Goal: Information Seeking & Learning: Check status

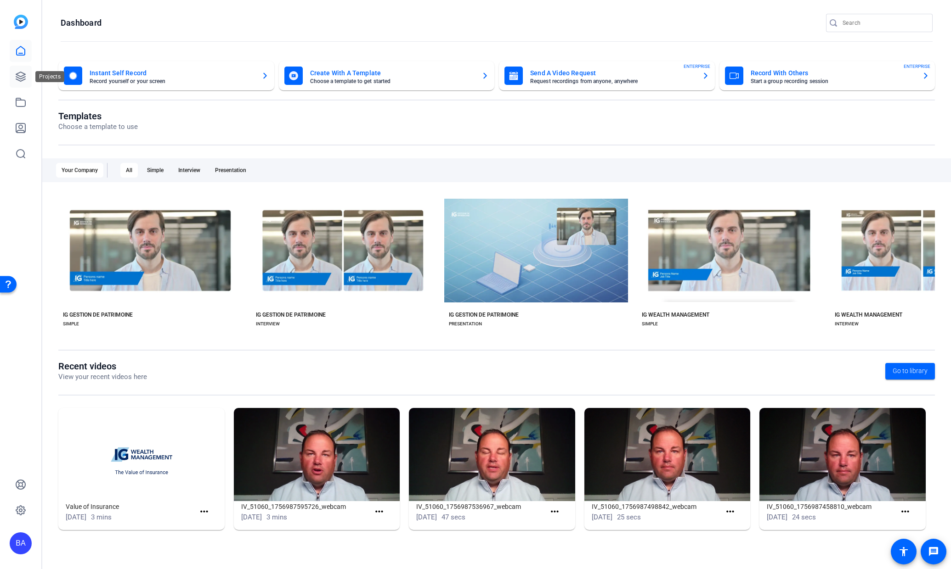
click at [18, 76] on icon at bounding box center [20, 76] width 11 height 11
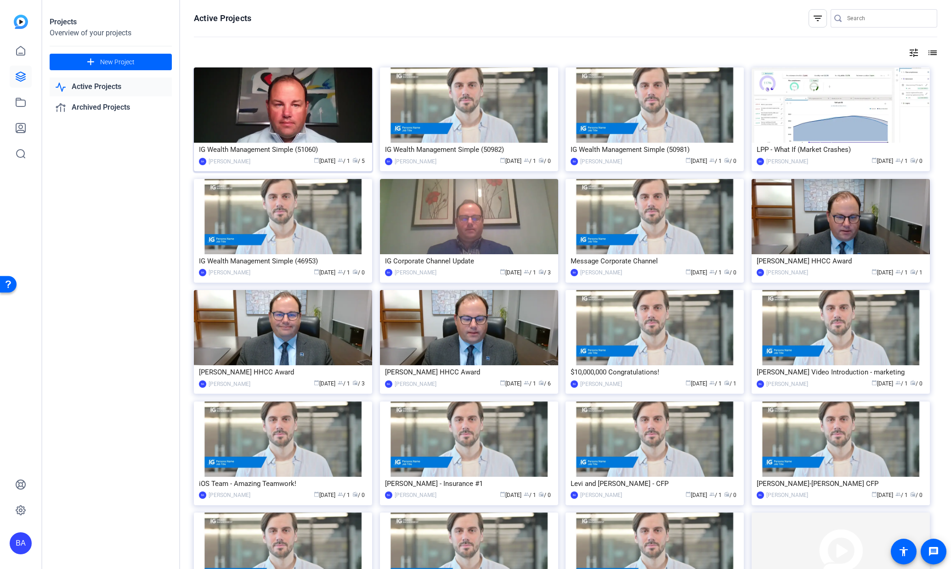
click at [259, 163] on div "calendar_today [DATE] group / 1 radio / 5" at bounding box center [311, 162] width 112 height 10
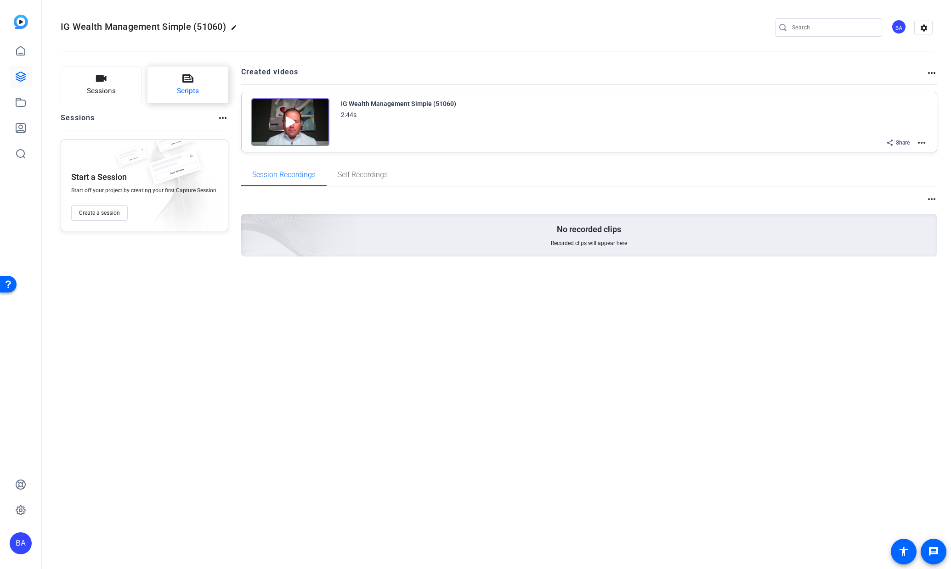
click at [162, 72] on button "Scripts" at bounding box center [187, 85] width 81 height 37
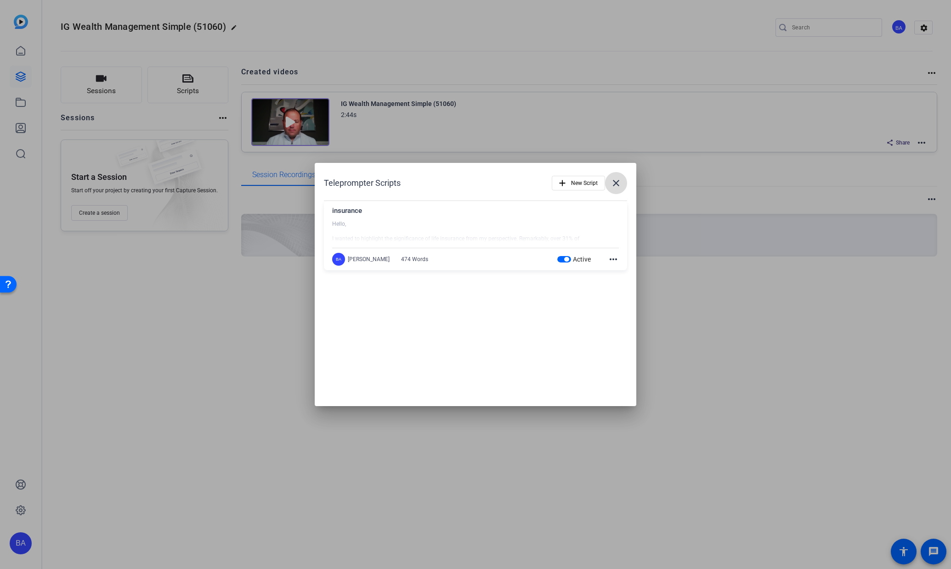
click at [620, 187] on mat-icon "close" at bounding box center [615, 183] width 11 height 11
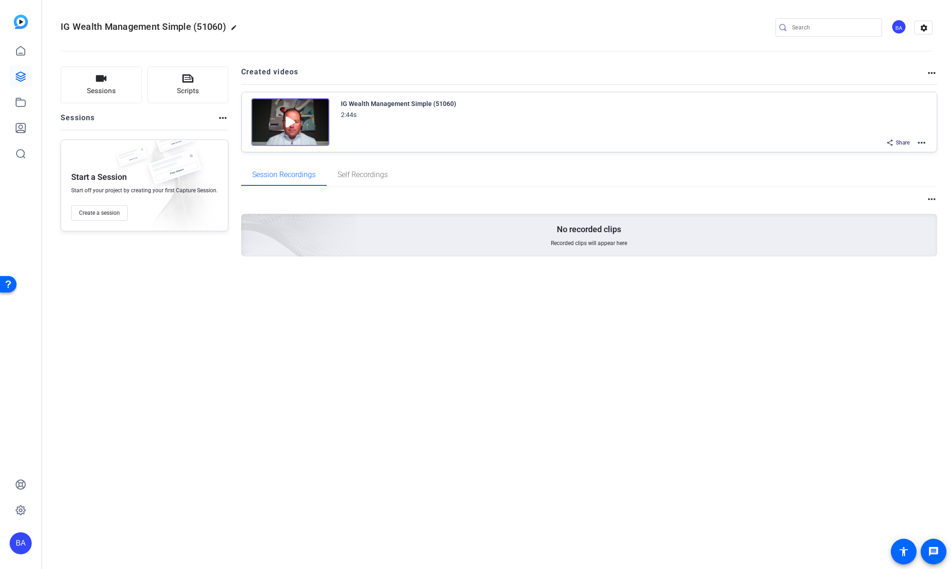
click at [700, 126] on div "IG Wealth Management Simple (51060) 2:44s Share more_horiz" at bounding box center [634, 123] width 586 height 51
click at [927, 144] on mat-icon "more_horiz" at bounding box center [921, 142] width 11 height 11
click at [761, 312] on div at bounding box center [475, 284] width 951 height 569
click at [925, 142] on mat-icon "more_horiz" at bounding box center [921, 142] width 11 height 11
click at [488, 131] on div at bounding box center [475, 284] width 951 height 569
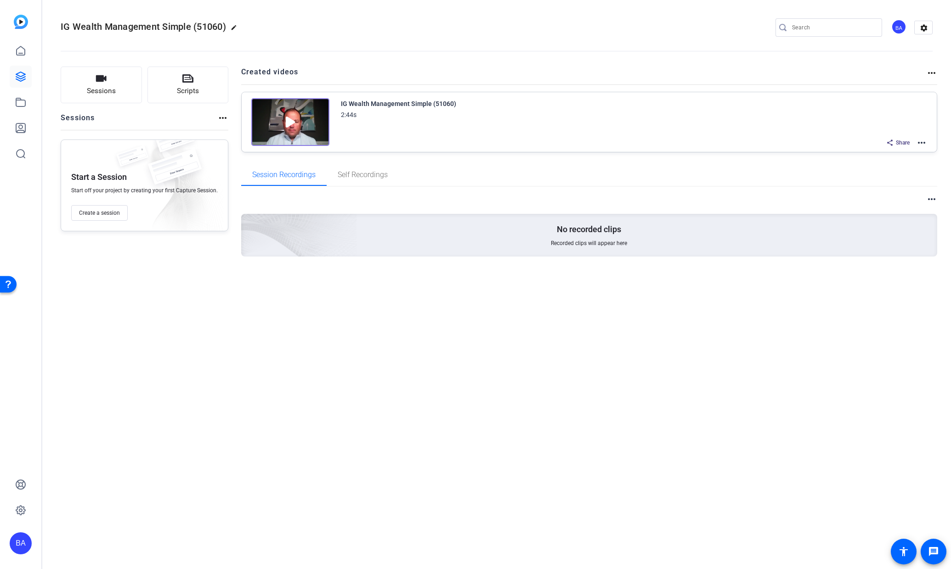
click at [361, 106] on div "IG Wealth Management Simple (51060)" at bounding box center [398, 103] width 115 height 11
click at [358, 103] on div "IG Wealth Management Simple (51060)" at bounding box center [398, 103] width 115 height 11
click at [290, 124] on img at bounding box center [290, 122] width 78 height 48
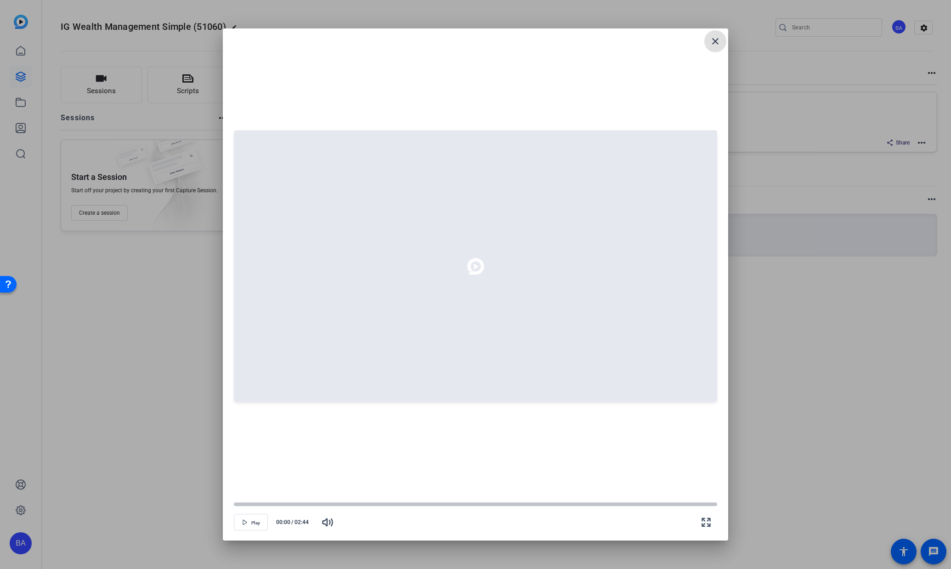
click at [714, 42] on mat-icon "close" at bounding box center [715, 41] width 11 height 11
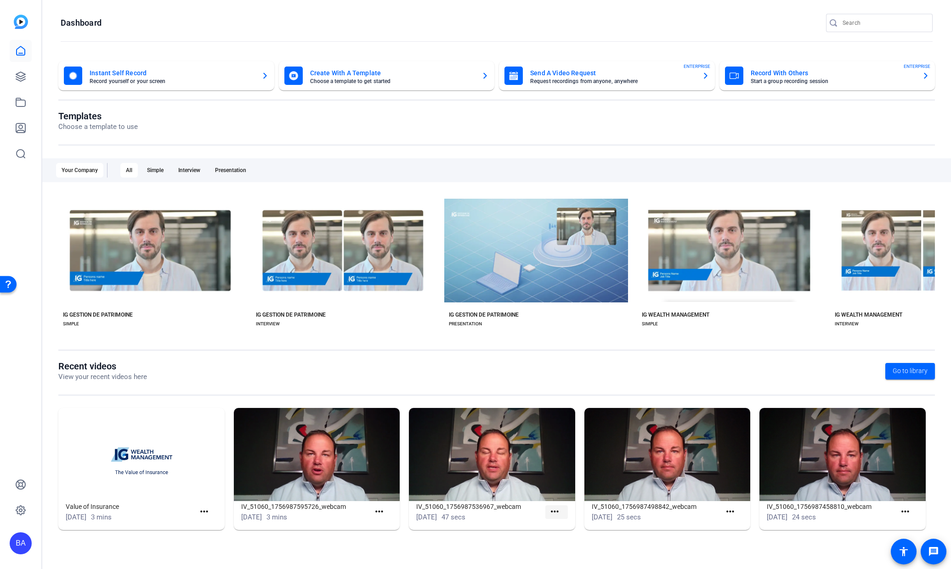
click at [559, 514] on mat-icon "more_horiz" at bounding box center [554, 512] width 11 height 11
click at [379, 510] on div at bounding box center [475, 284] width 951 height 569
click at [377, 514] on mat-icon "more_horiz" at bounding box center [378, 512] width 11 height 11
click at [211, 510] on div at bounding box center [475, 284] width 951 height 569
click at [207, 513] on mat-icon "more_horiz" at bounding box center [203, 512] width 11 height 11
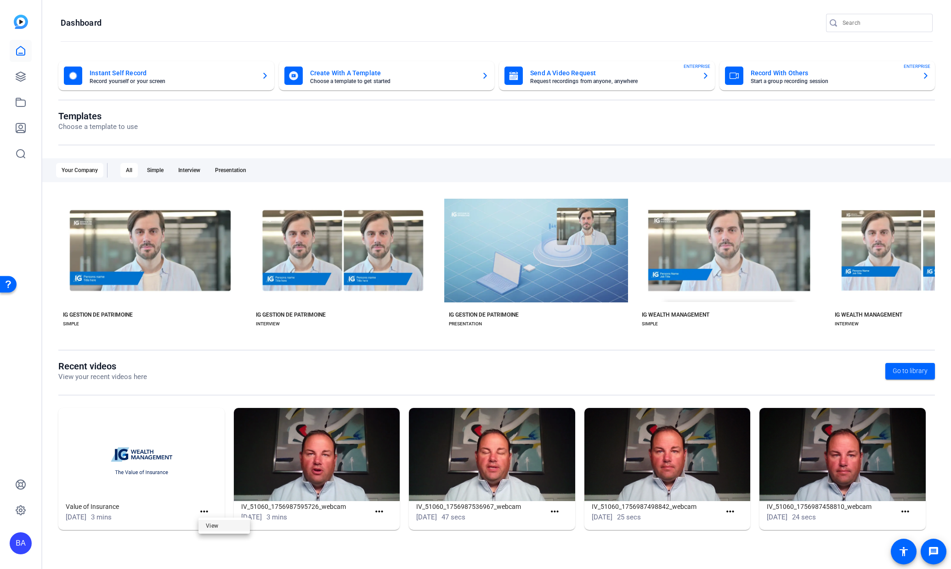
click at [218, 525] on span "View" at bounding box center [224, 525] width 37 height 11
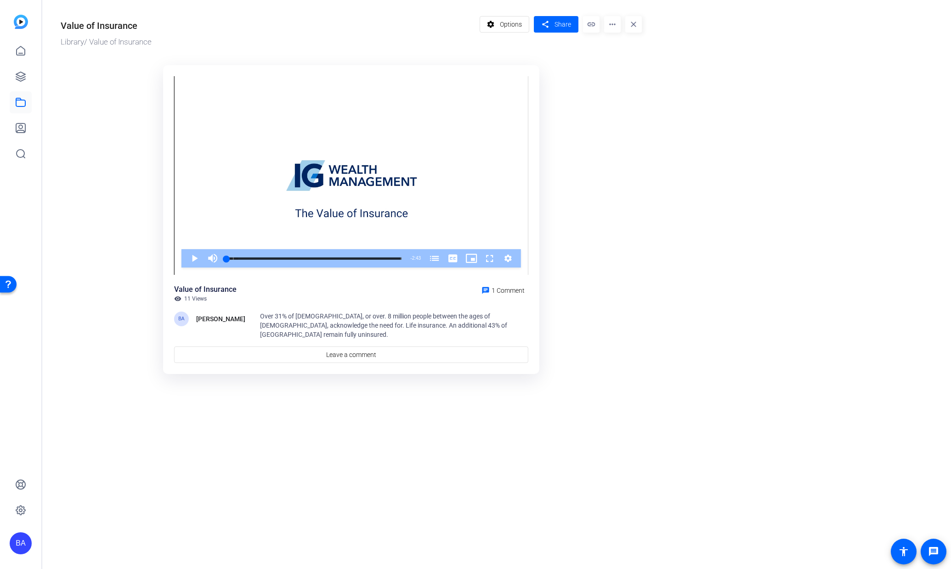
click at [612, 22] on mat-icon "more_horiz" at bounding box center [612, 24] width 17 height 17
click at [630, 38] on span "Analytics" at bounding box center [630, 40] width 38 height 11
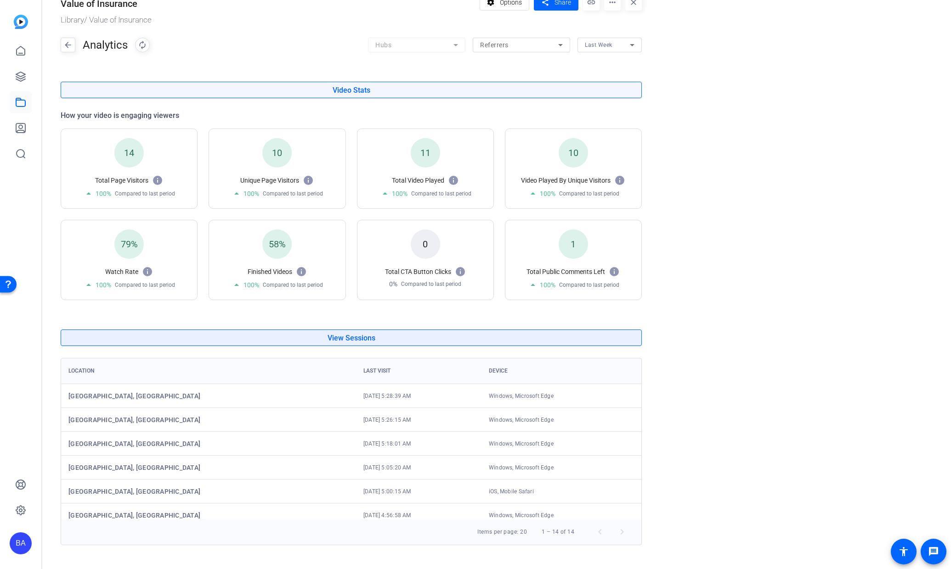
click at [372, 343] on span "View Sessions" at bounding box center [351, 338] width 48 height 17
click at [161, 398] on td "Toronto, Canada" at bounding box center [208, 396] width 295 height 24
click at [306, 271] on mat-icon at bounding box center [301, 271] width 11 height 11
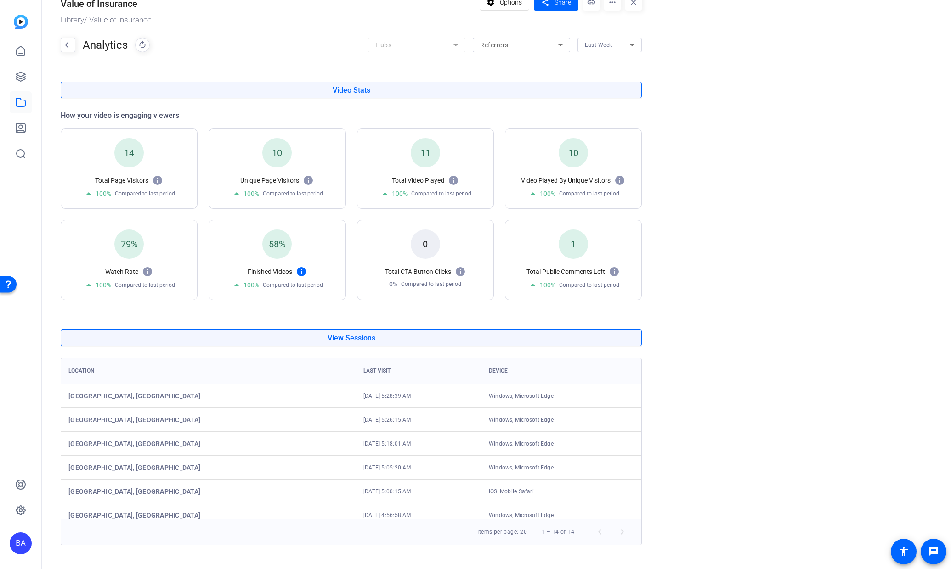
click at [303, 271] on mat-icon at bounding box center [301, 271] width 11 height 11
click at [288, 315] on div "Video Stats How your video is engaging viewers 14 Total Page Visitors arrow_dro…" at bounding box center [351, 314] width 581 height 464
click at [830, 244] on or-hosting-video-details "Value of Insurance Library / Value of Insurance settings Options share Share li…" at bounding box center [494, 265] width 904 height 575
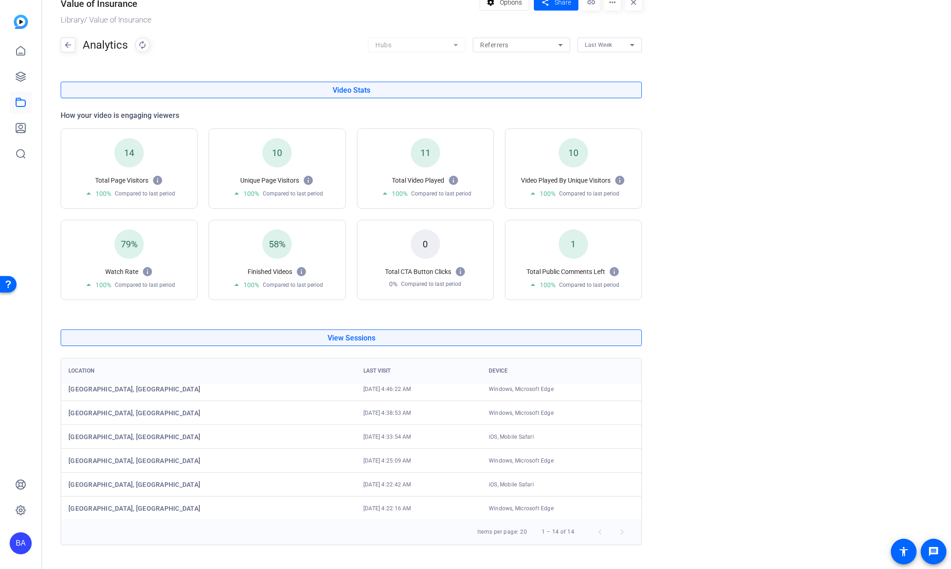
scroll to position [199, 0]
